Goal: Download file/media

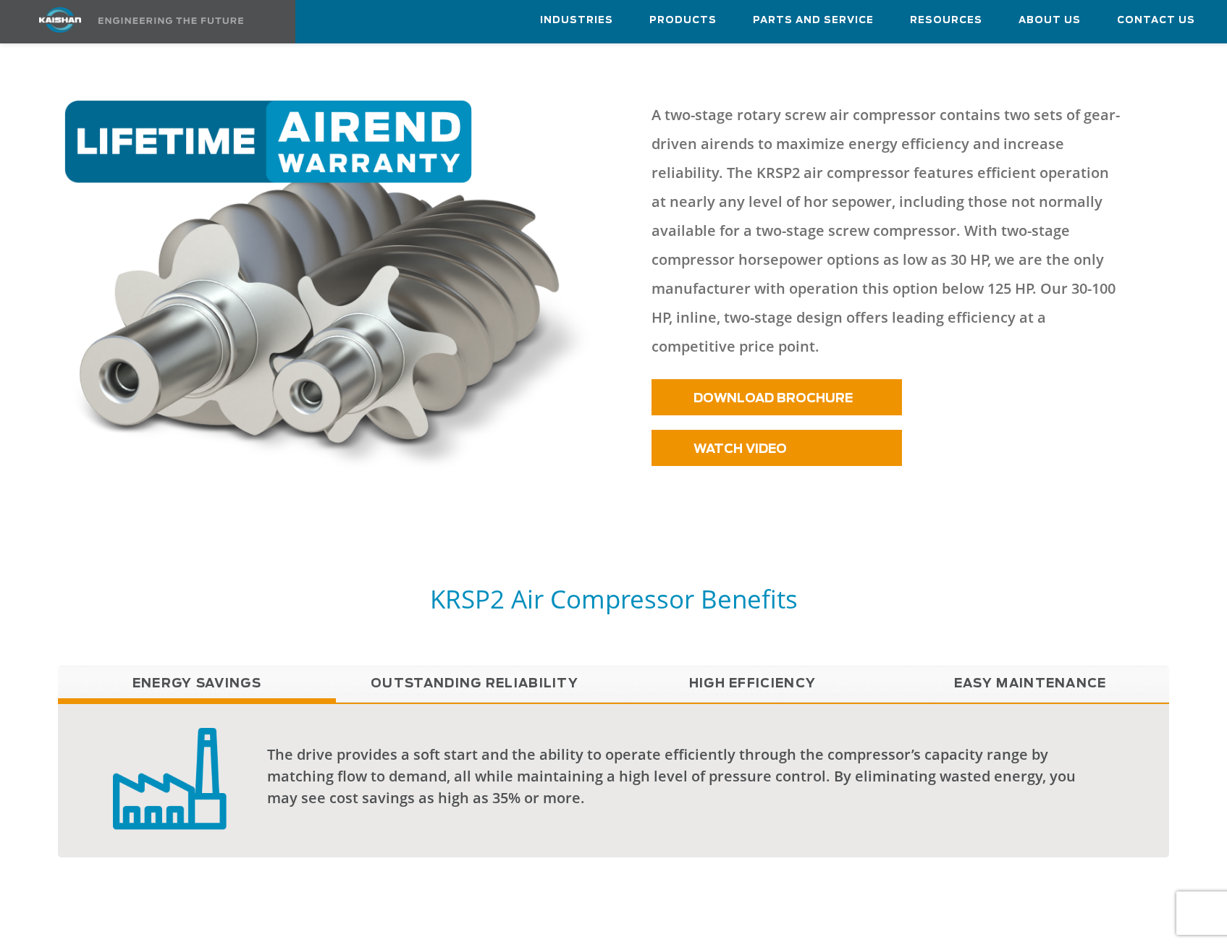
scroll to position [772, 0]
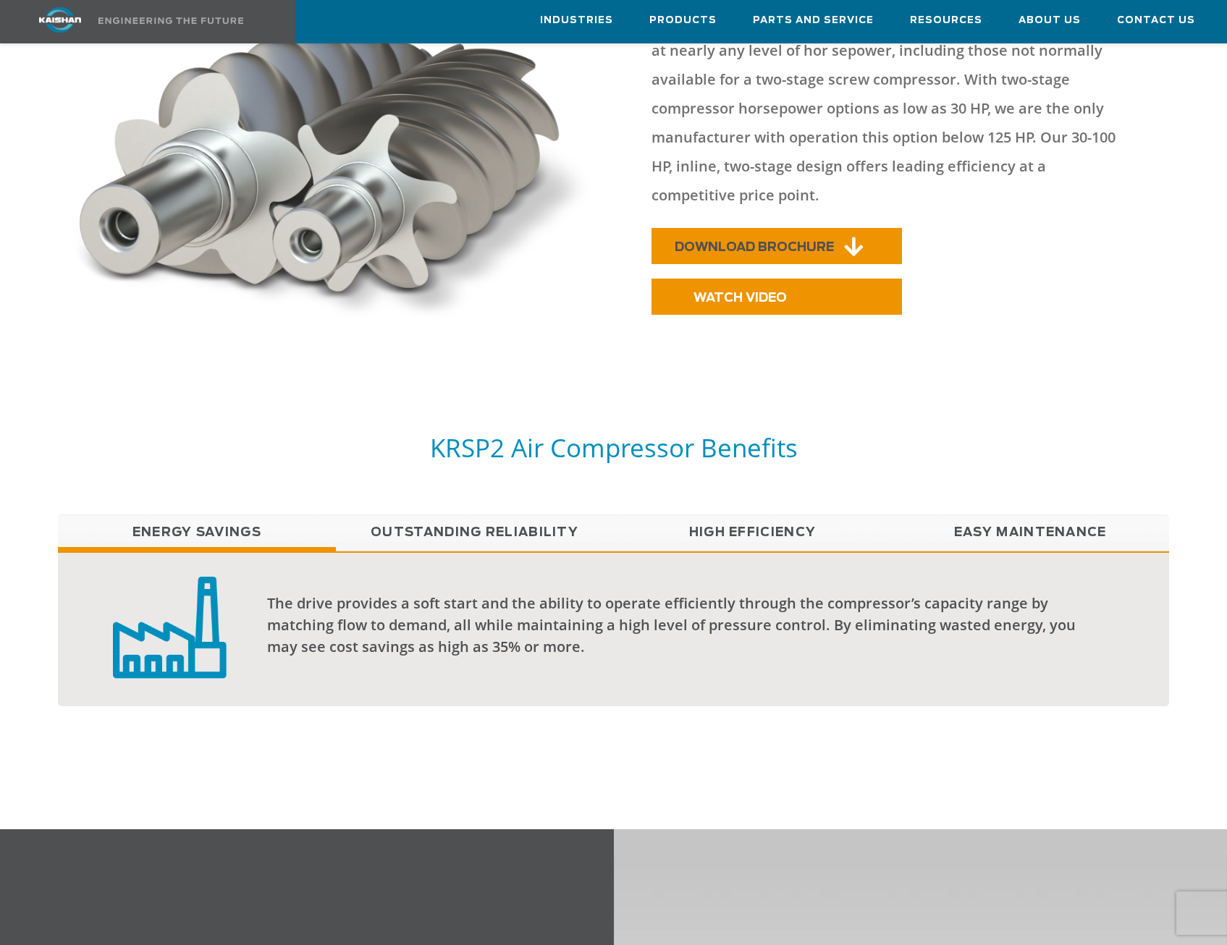
click at [728, 233] on link "DOWNLOAD BROCHURE" at bounding box center [777, 246] width 250 height 36
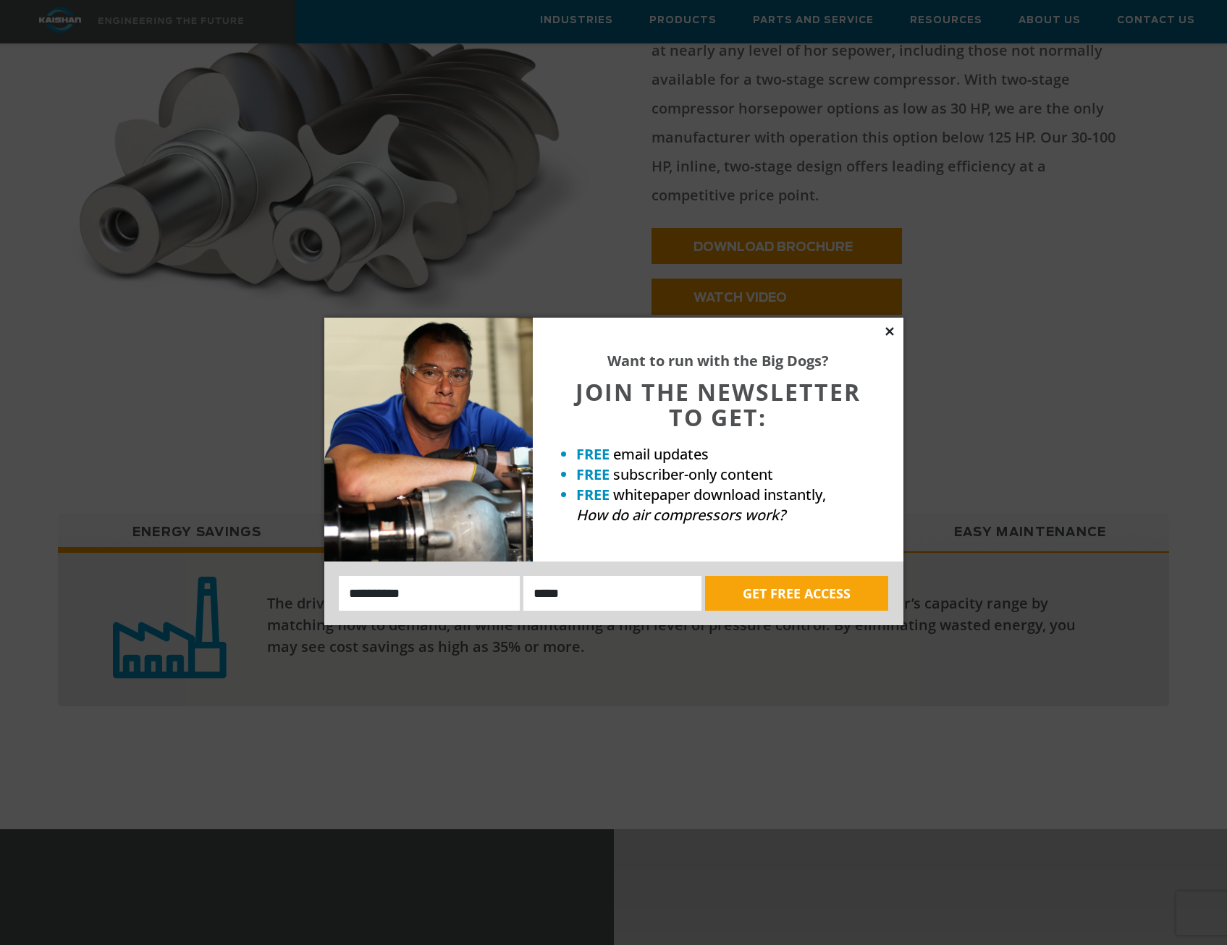
click at [890, 328] on icon at bounding box center [889, 331] width 13 height 13
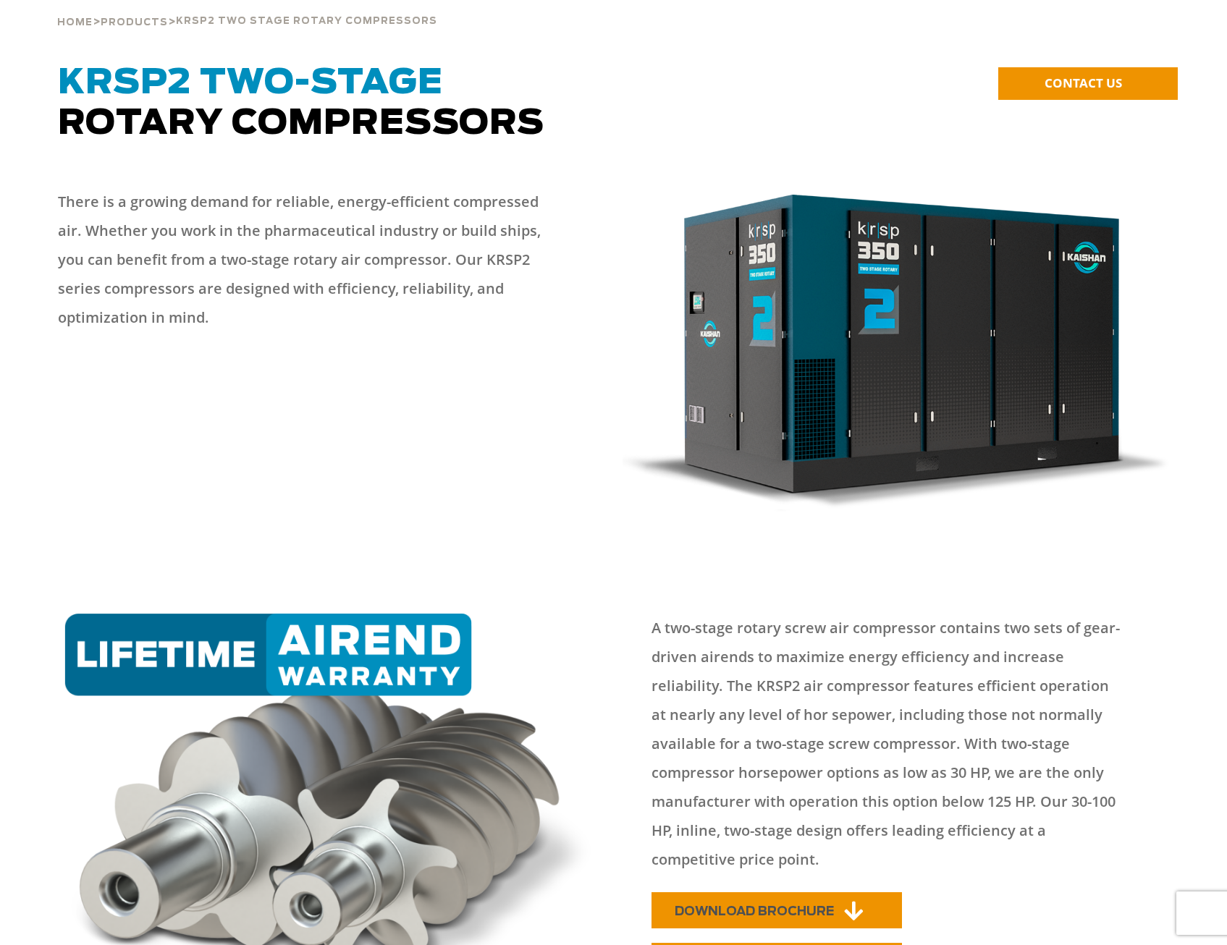
scroll to position [0, 0]
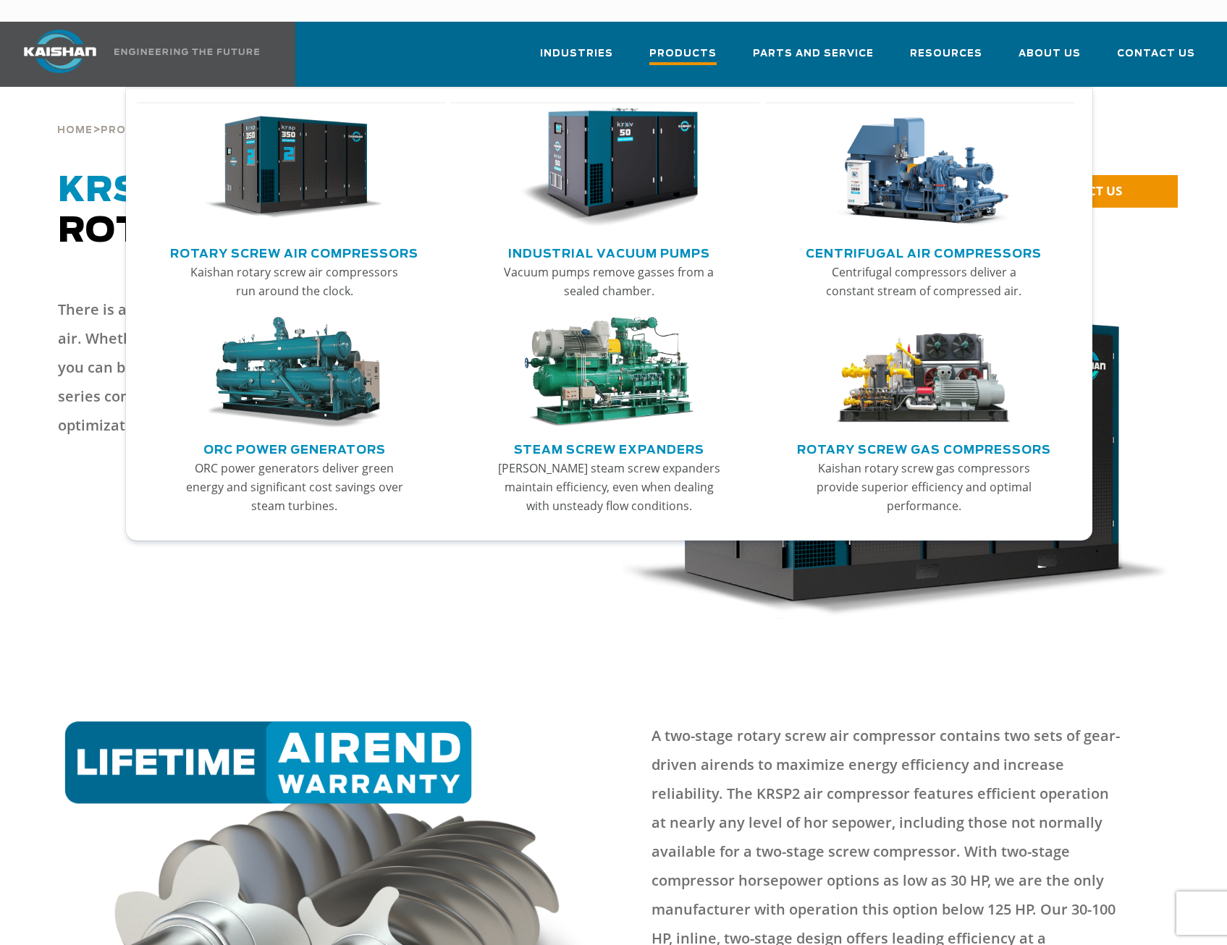
click at [717, 46] on link "Products" at bounding box center [682, 61] width 67 height 52
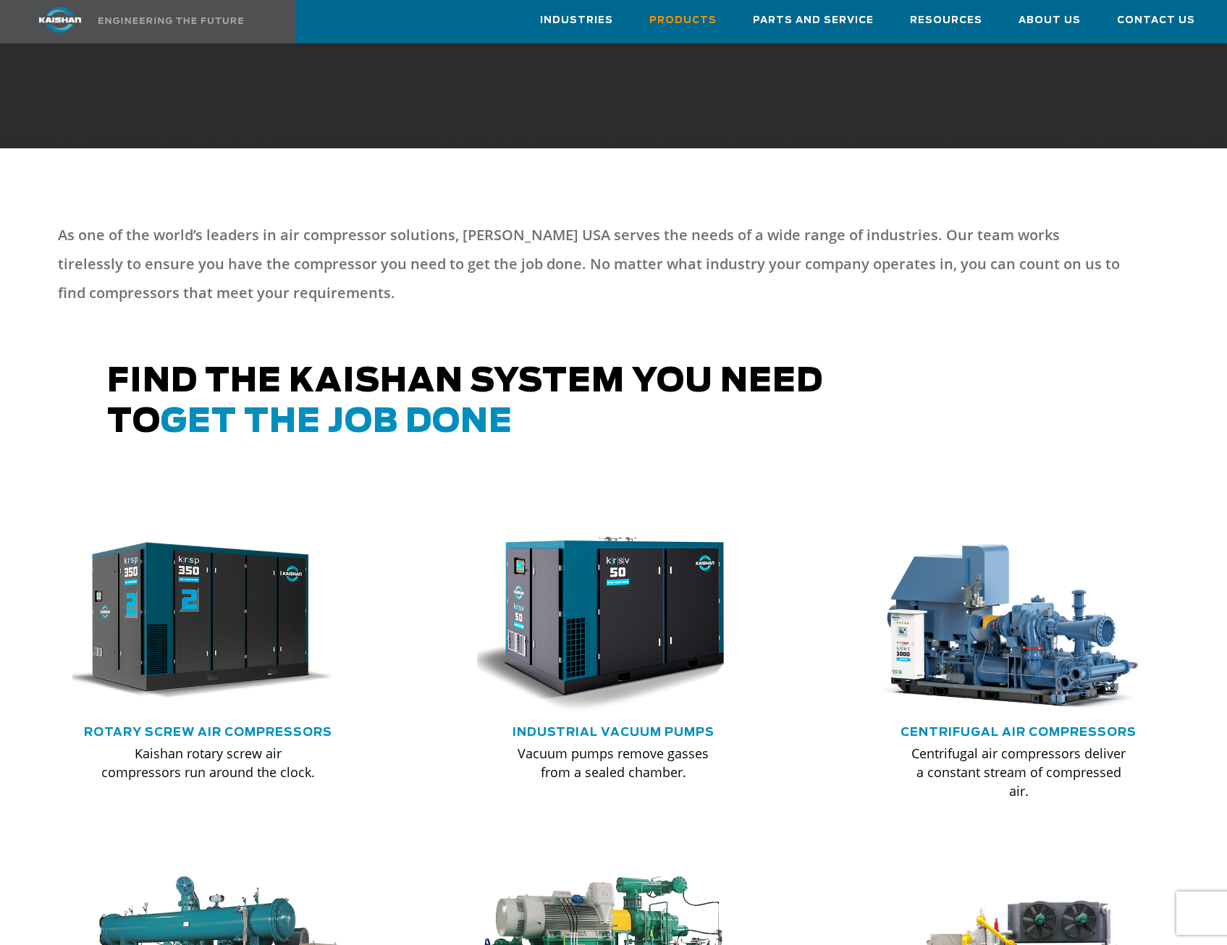
scroll to position [675, 0]
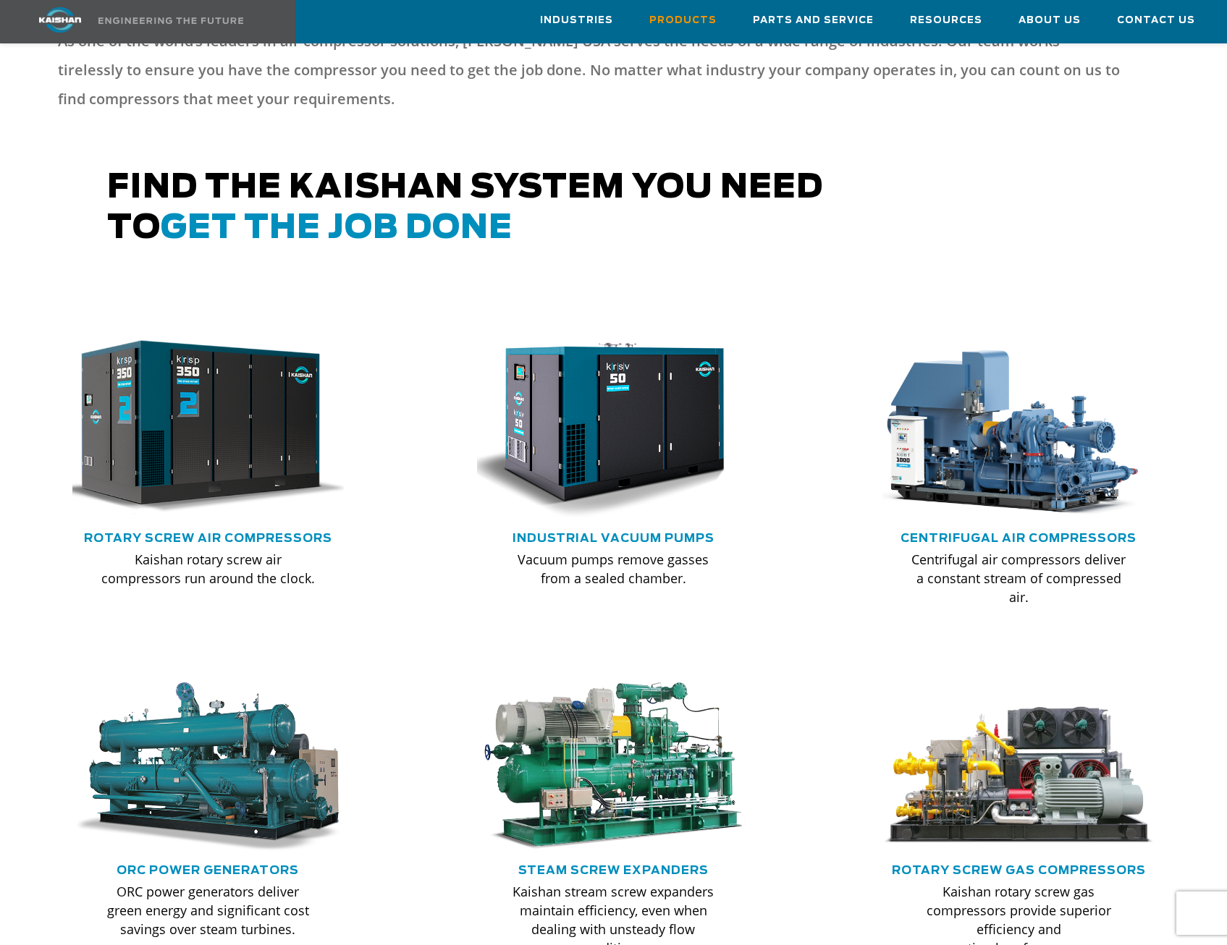
click at [202, 457] on img at bounding box center [198, 427] width 300 height 202
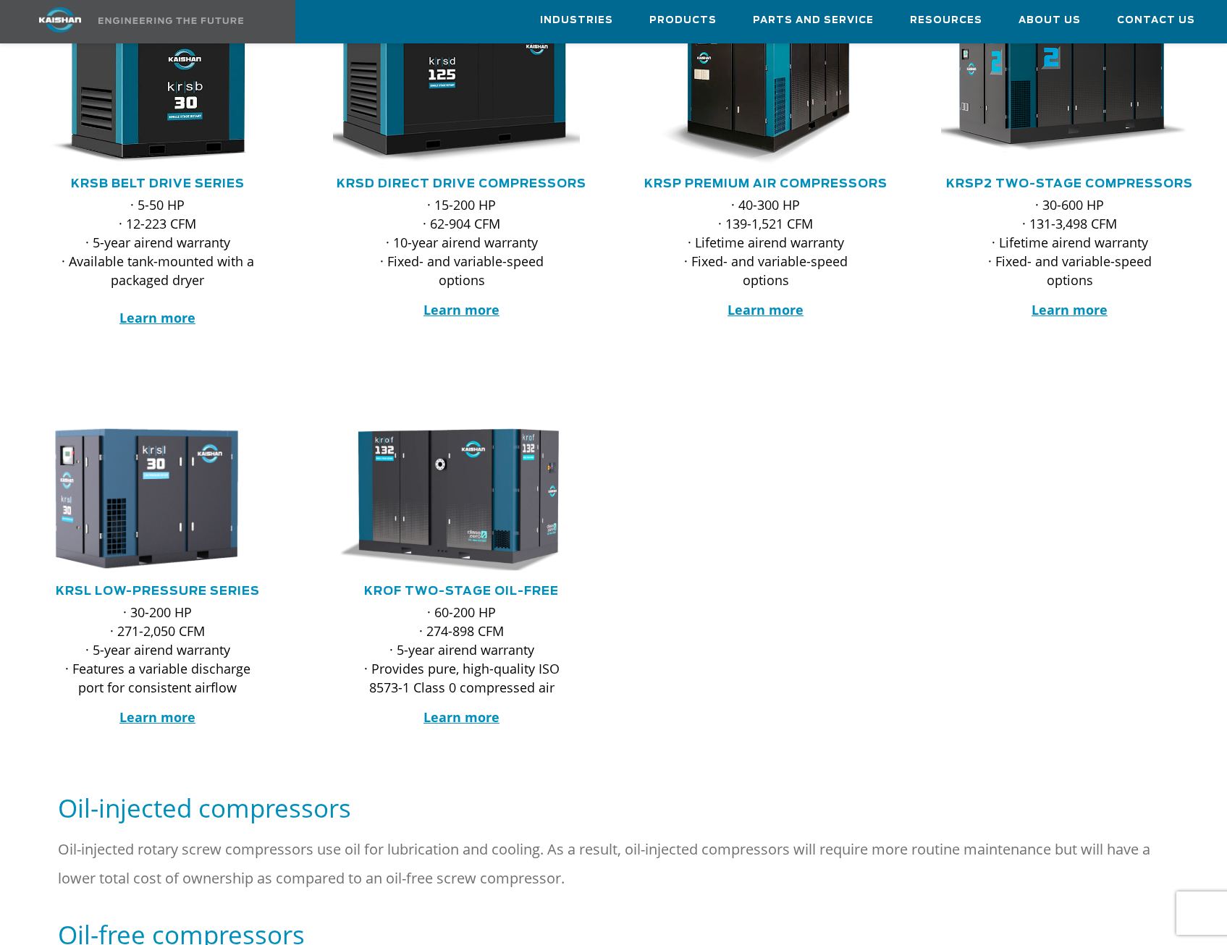
scroll to position [193, 0]
